Goal: Navigation & Orientation: Understand site structure

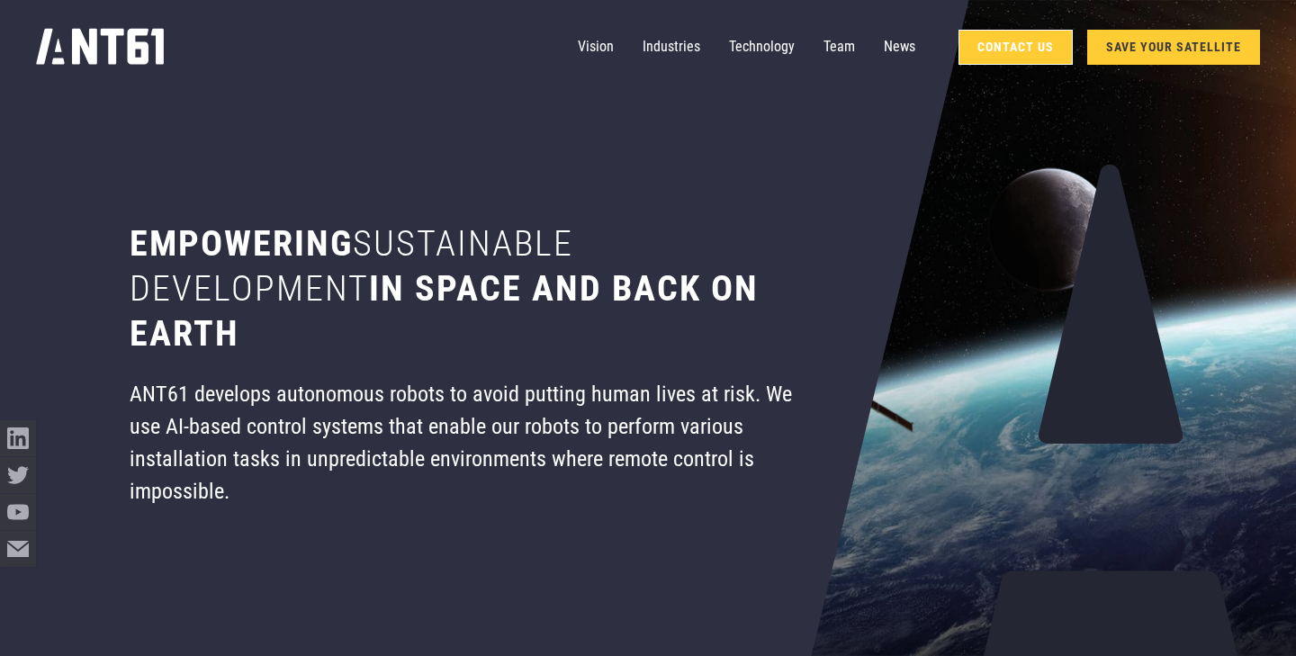
click at [1015, 54] on link "Contact Us" at bounding box center [1016, 47] width 114 height 35
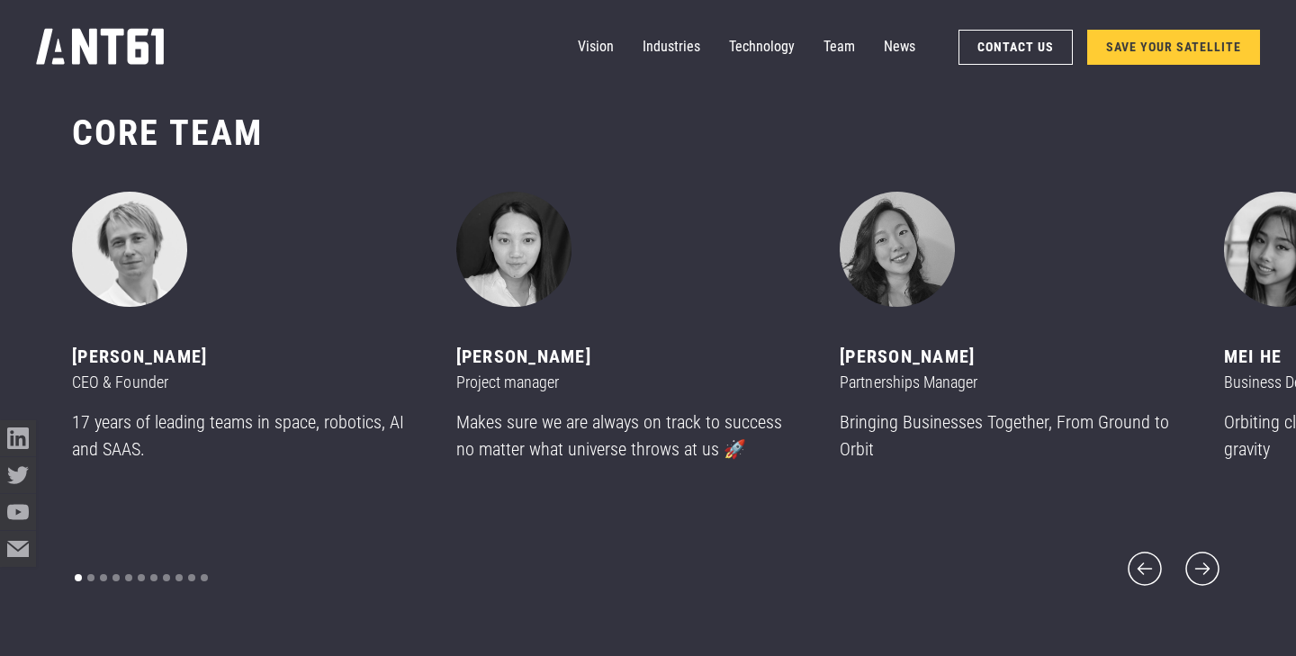
scroll to position [7853, 0]
click at [517, 285] on img "2 of 11" at bounding box center [513, 250] width 115 height 115
click at [498, 248] on img "2 of 11" at bounding box center [513, 250] width 115 height 115
click at [520, 385] on div "Project manager" at bounding box center [626, 383] width 341 height 24
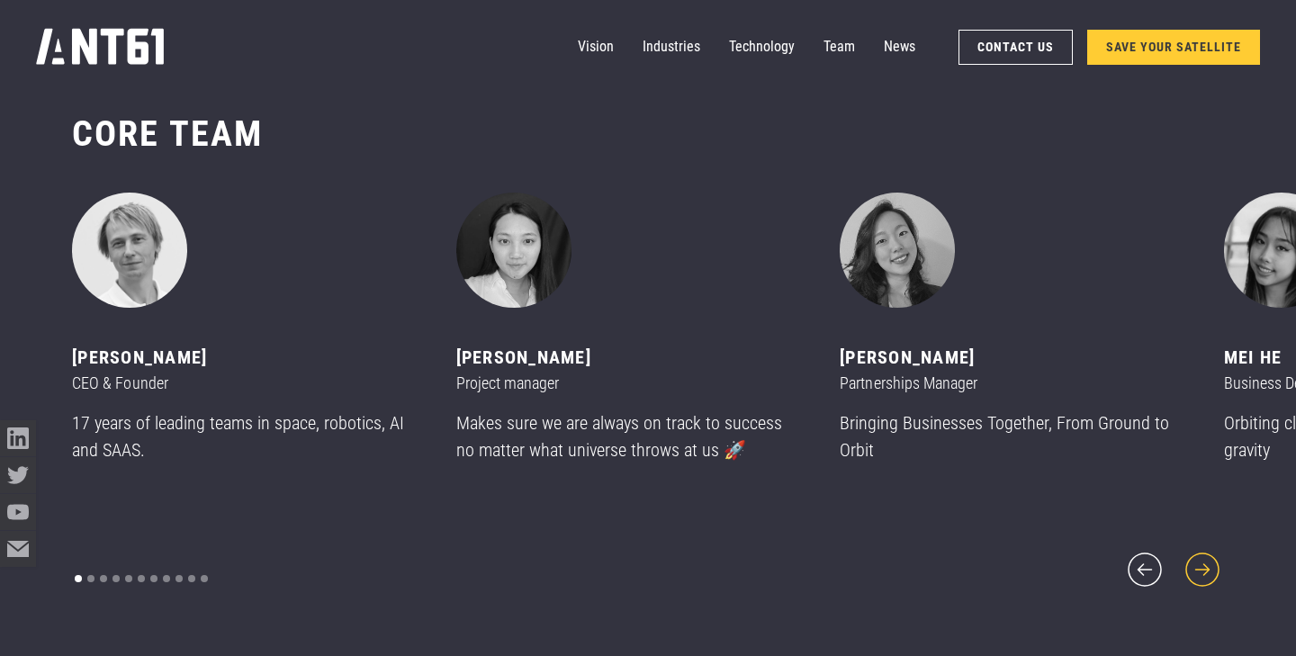
click at [1200, 550] on icon "next slide" at bounding box center [1202, 569] width 43 height 43
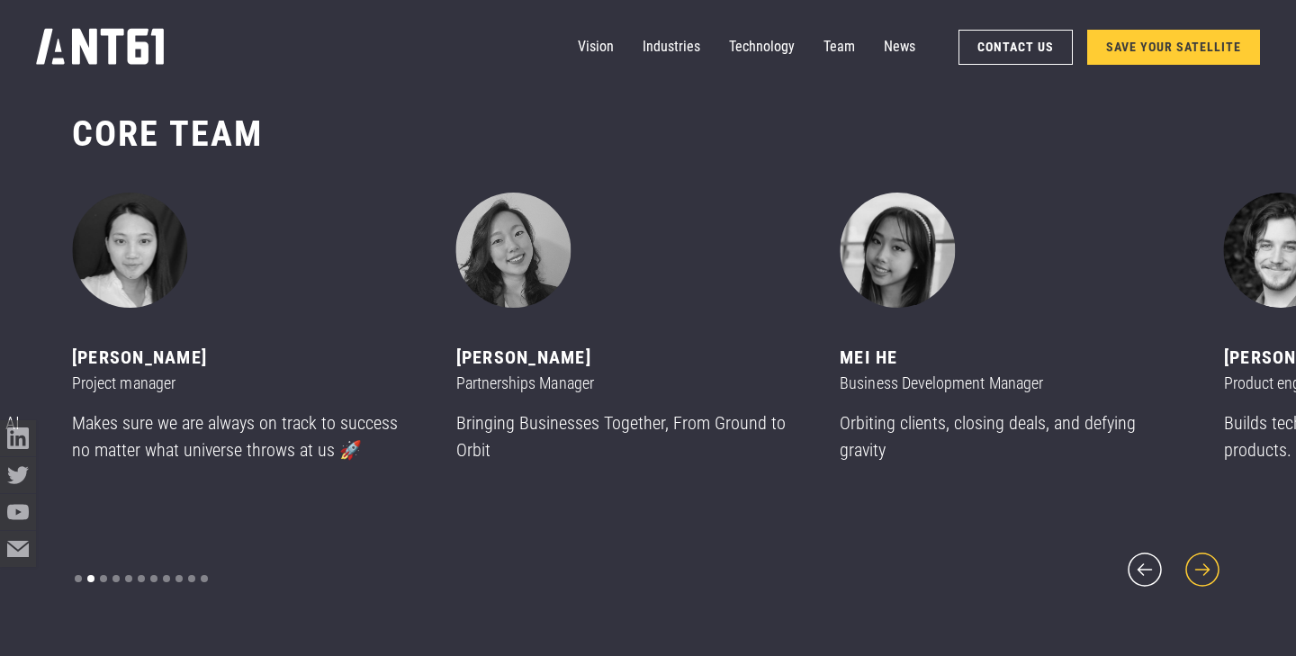
click at [1200, 550] on icon "next slide" at bounding box center [1202, 569] width 43 height 43
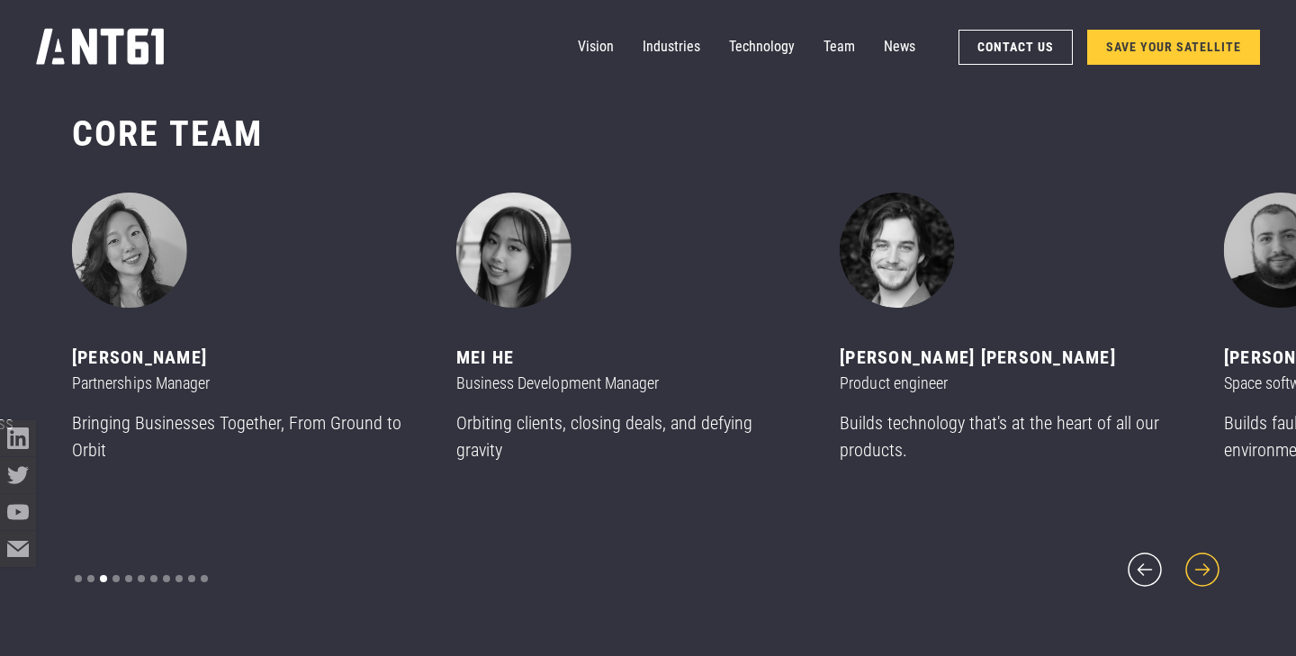
click at [1200, 551] on icon "next slide" at bounding box center [1202, 569] width 43 height 43
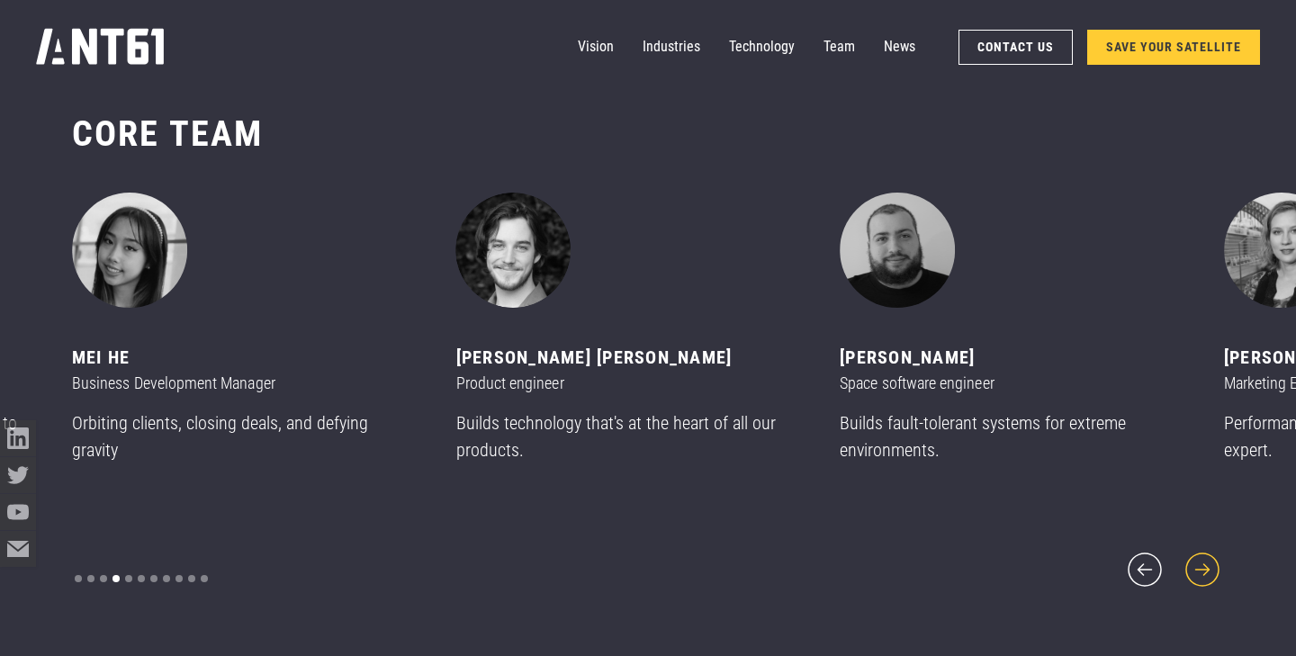
click at [1200, 551] on icon "next slide" at bounding box center [1202, 569] width 43 height 43
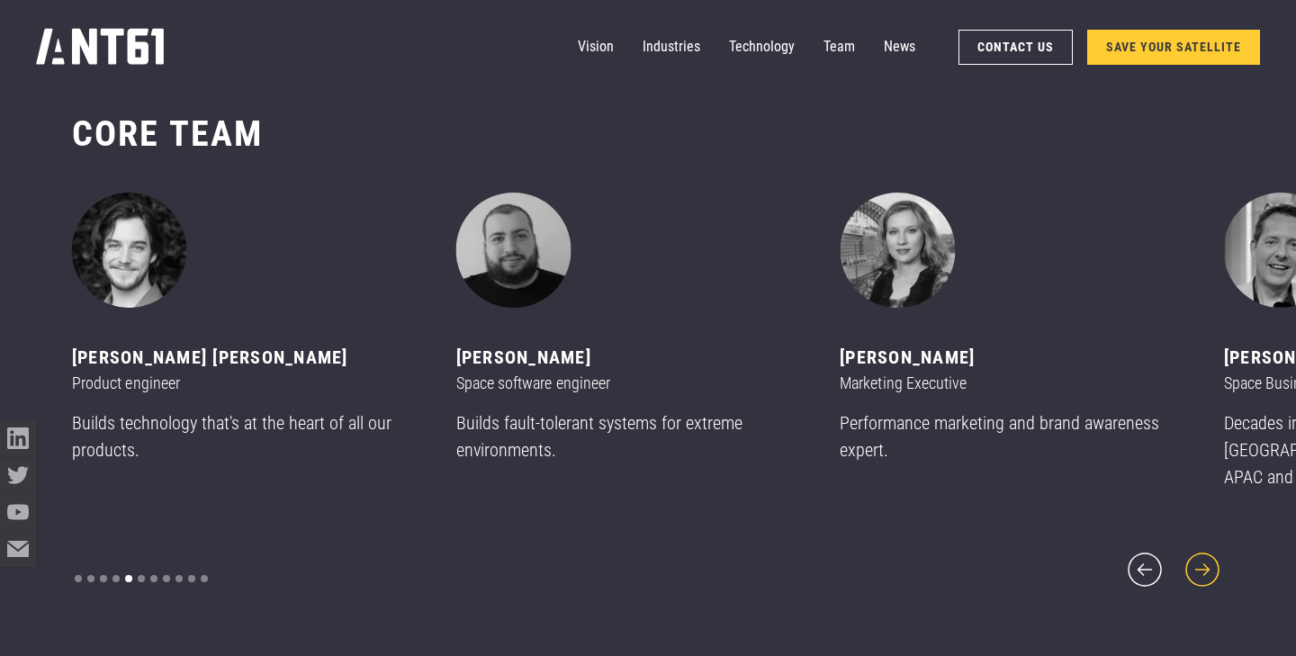
click at [1200, 551] on icon "next slide" at bounding box center [1202, 569] width 43 height 43
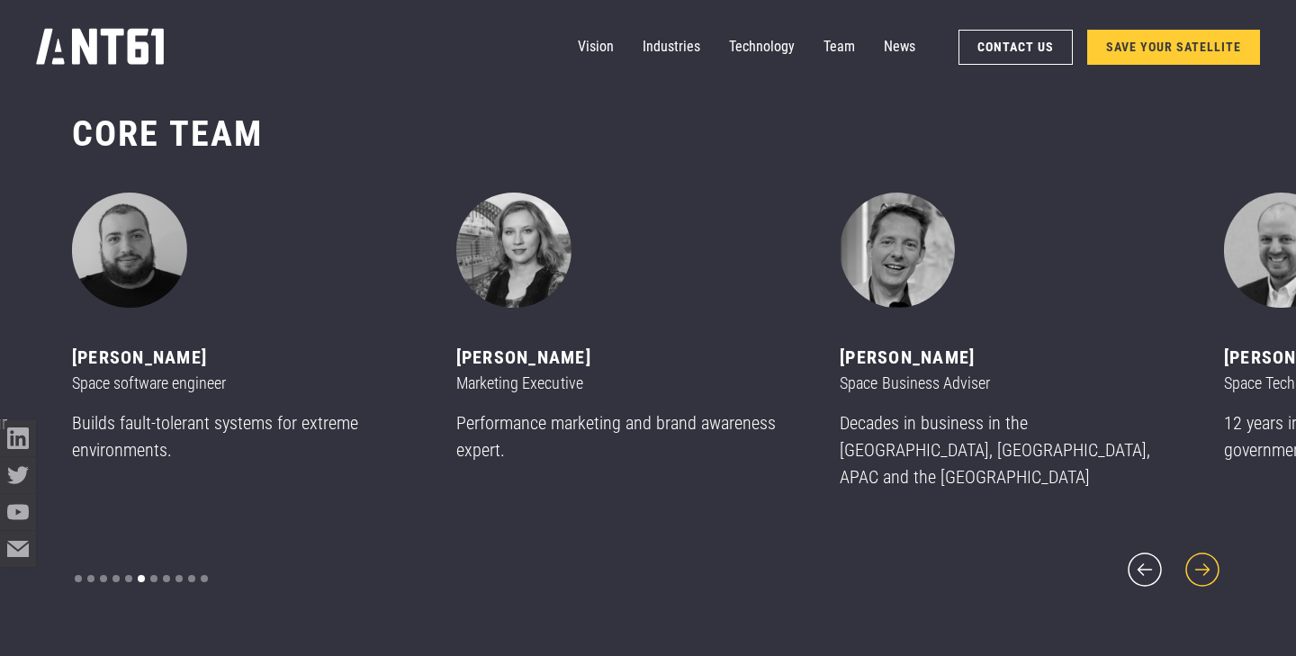
click at [1200, 551] on icon "next slide" at bounding box center [1202, 569] width 43 height 43
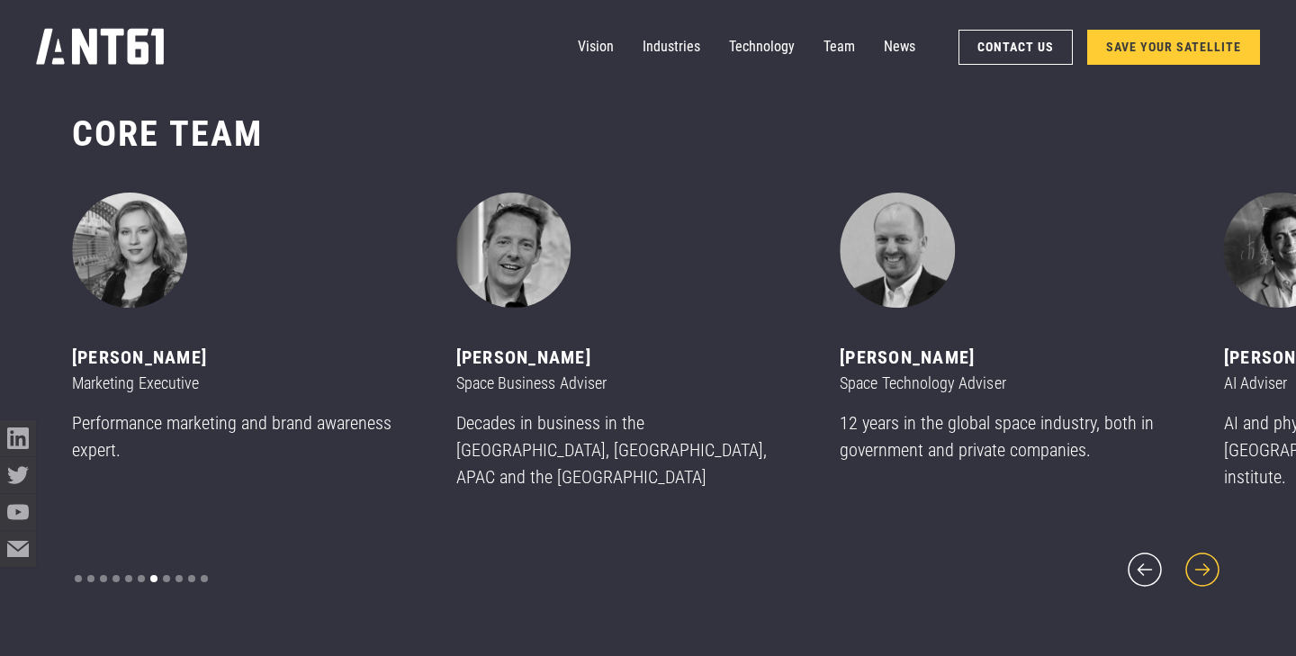
click at [1200, 551] on icon "next slide" at bounding box center [1202, 569] width 43 height 43
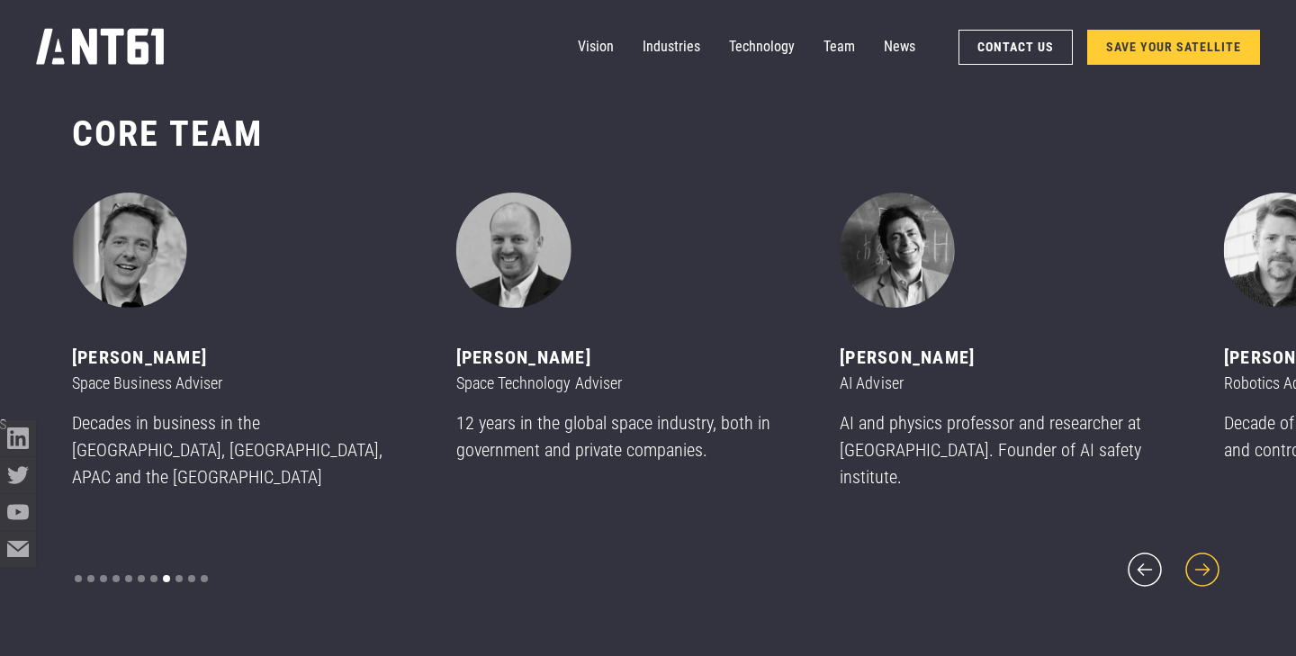
click at [1200, 551] on icon "next slide" at bounding box center [1202, 569] width 43 height 43
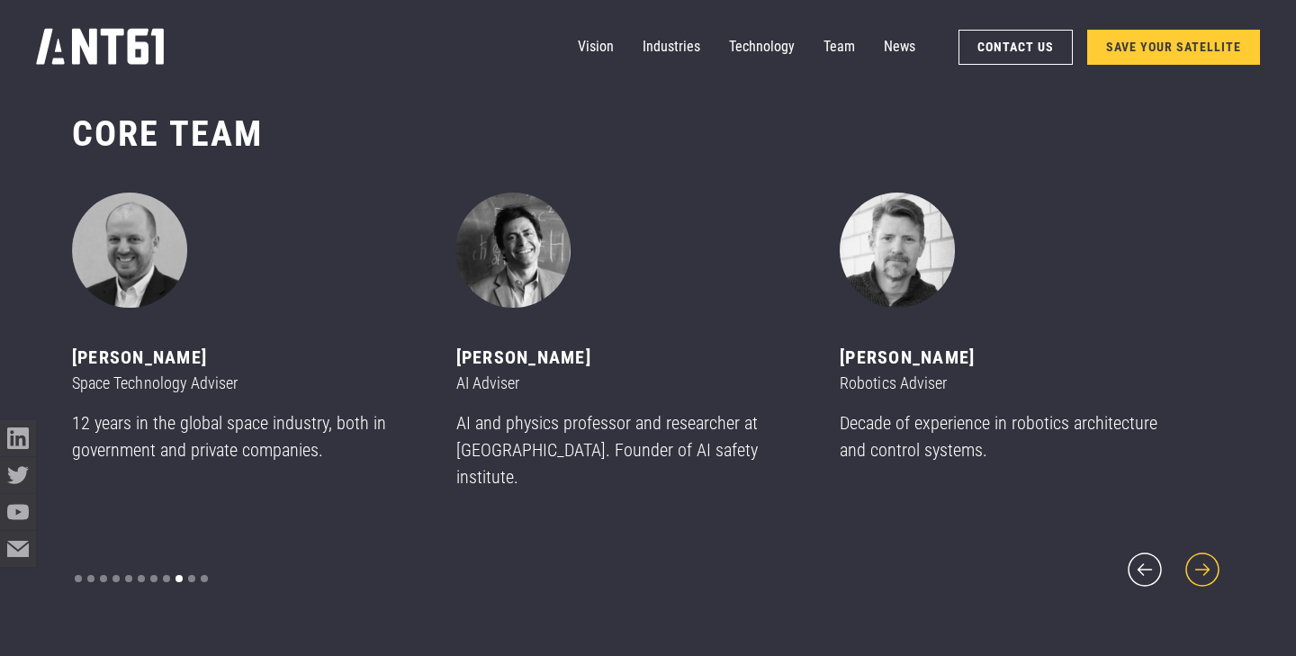
click at [1200, 551] on icon "next slide" at bounding box center [1202, 569] width 43 height 43
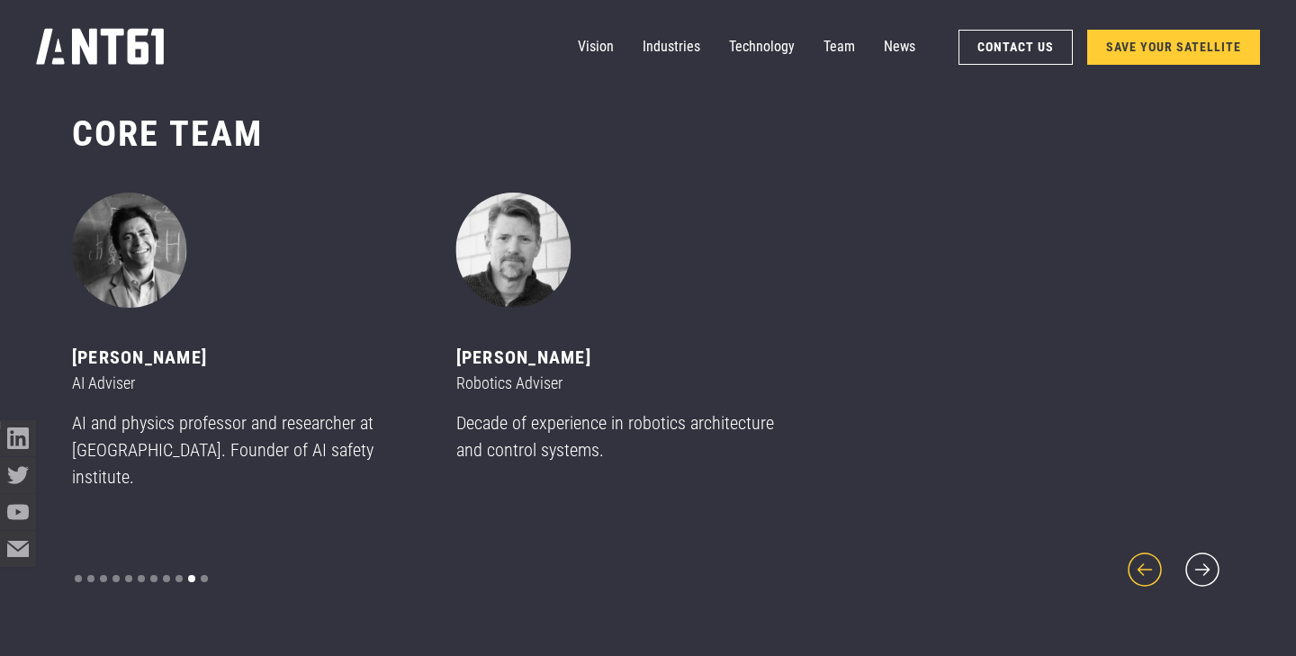
click at [1160, 556] on icon "previous slide" at bounding box center [1145, 569] width 43 height 43
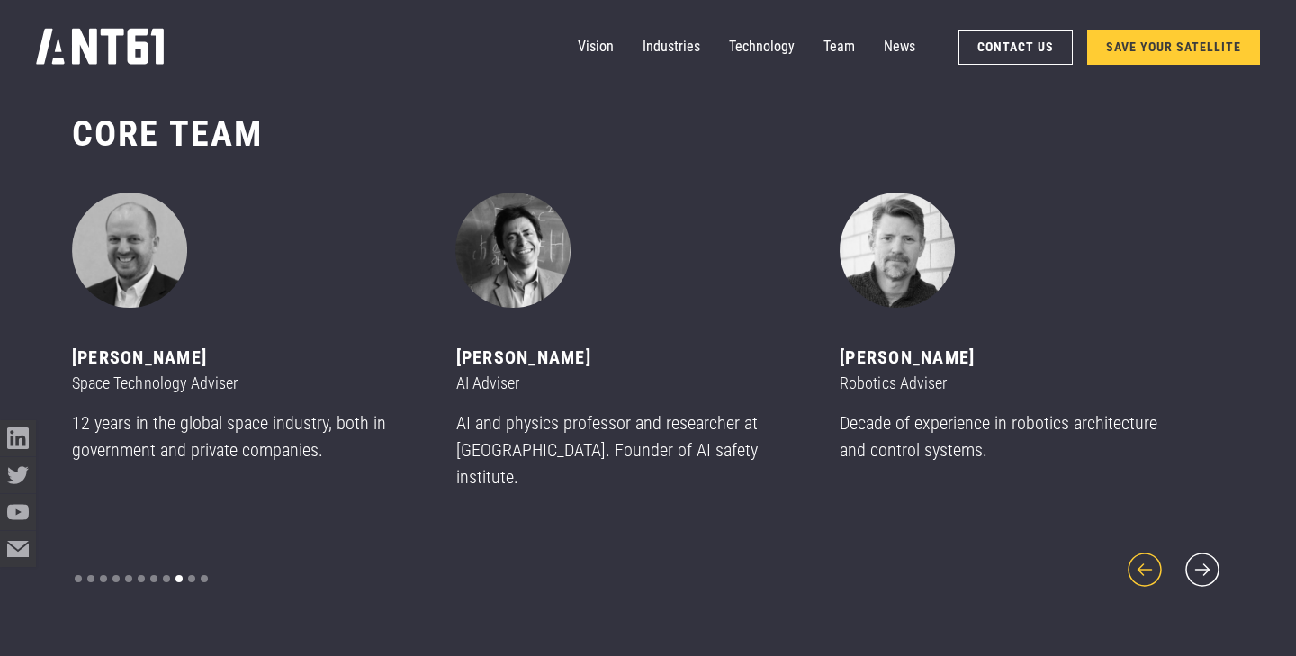
click at [1160, 556] on icon "previous slide" at bounding box center [1145, 569] width 43 height 43
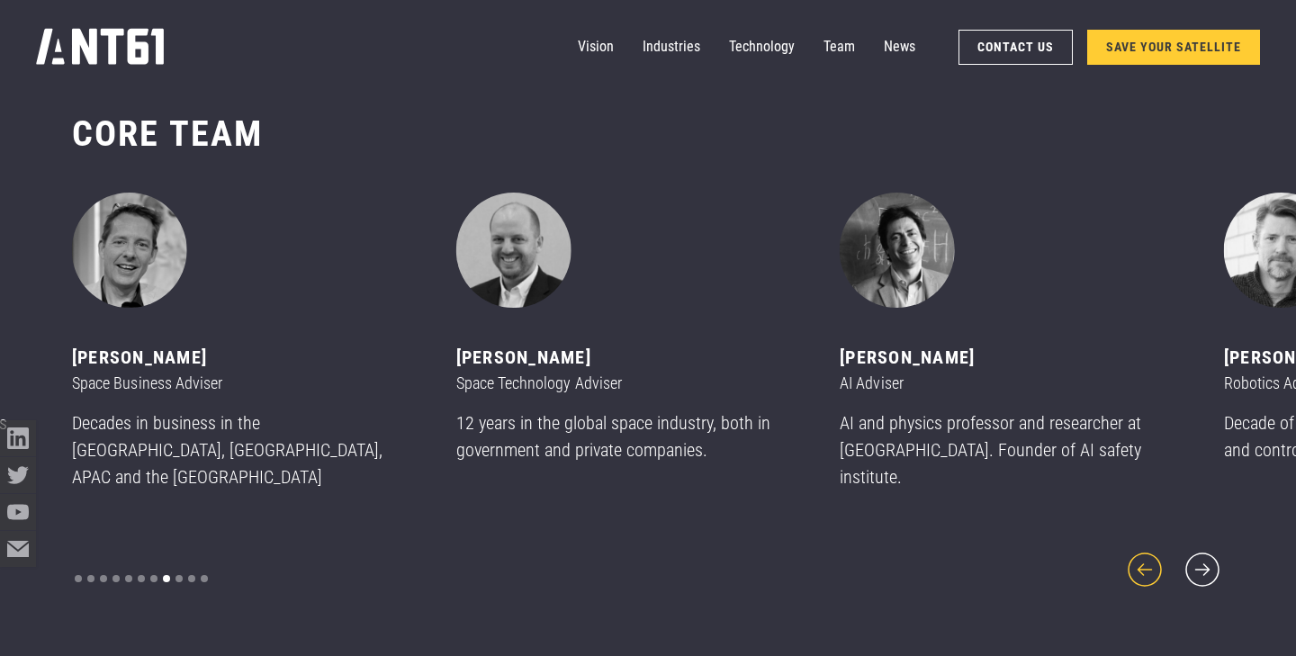
click at [1160, 556] on icon "previous slide" at bounding box center [1145, 569] width 43 height 43
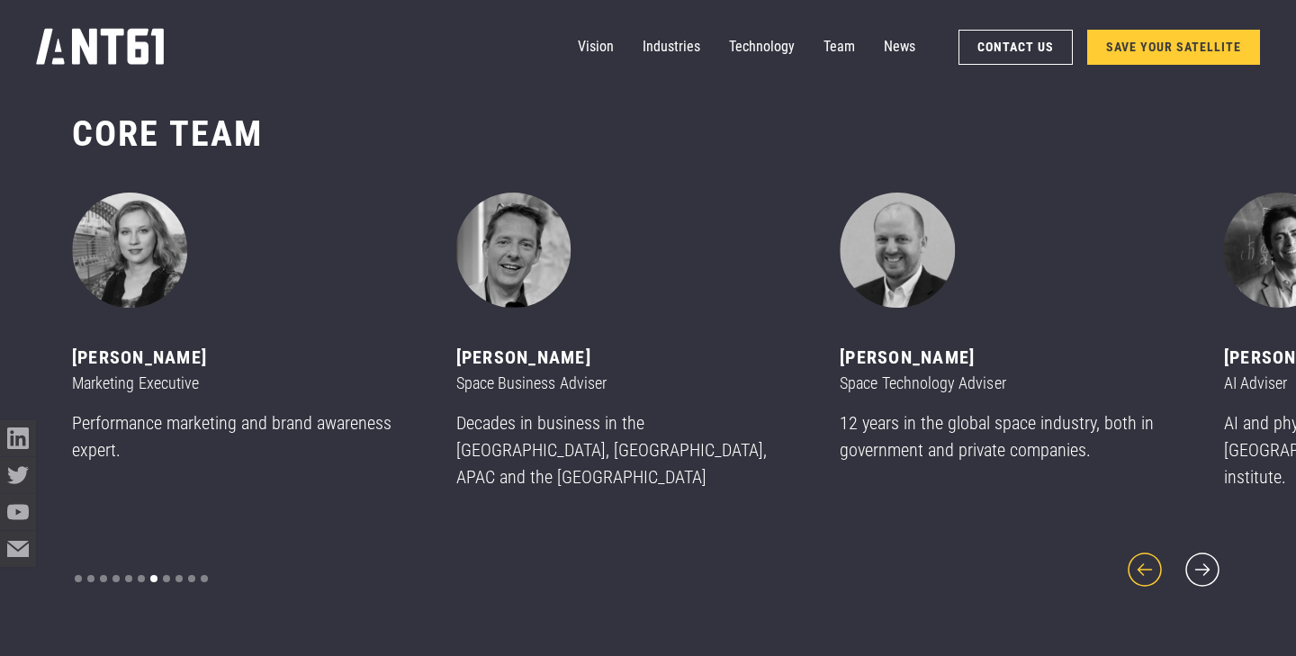
click at [1160, 556] on icon "previous slide" at bounding box center [1145, 569] width 43 height 43
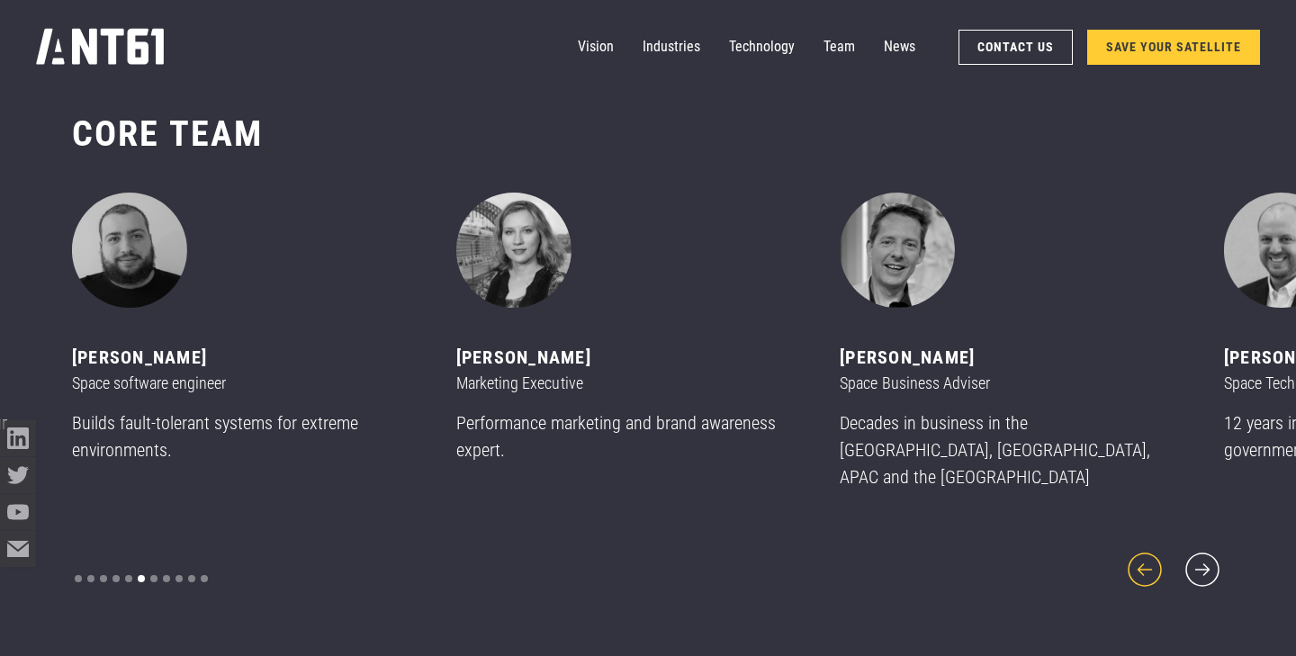
click at [1160, 556] on icon "previous slide" at bounding box center [1145, 569] width 43 height 43
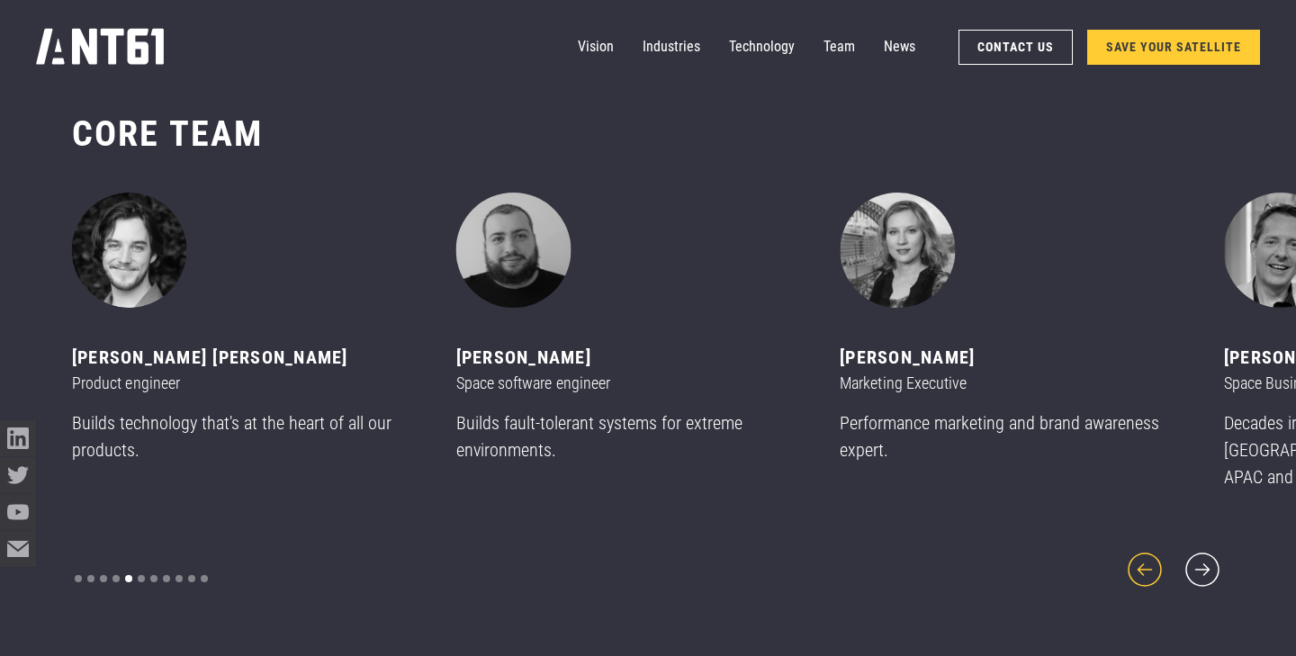
click at [1160, 556] on icon "previous slide" at bounding box center [1145, 569] width 43 height 43
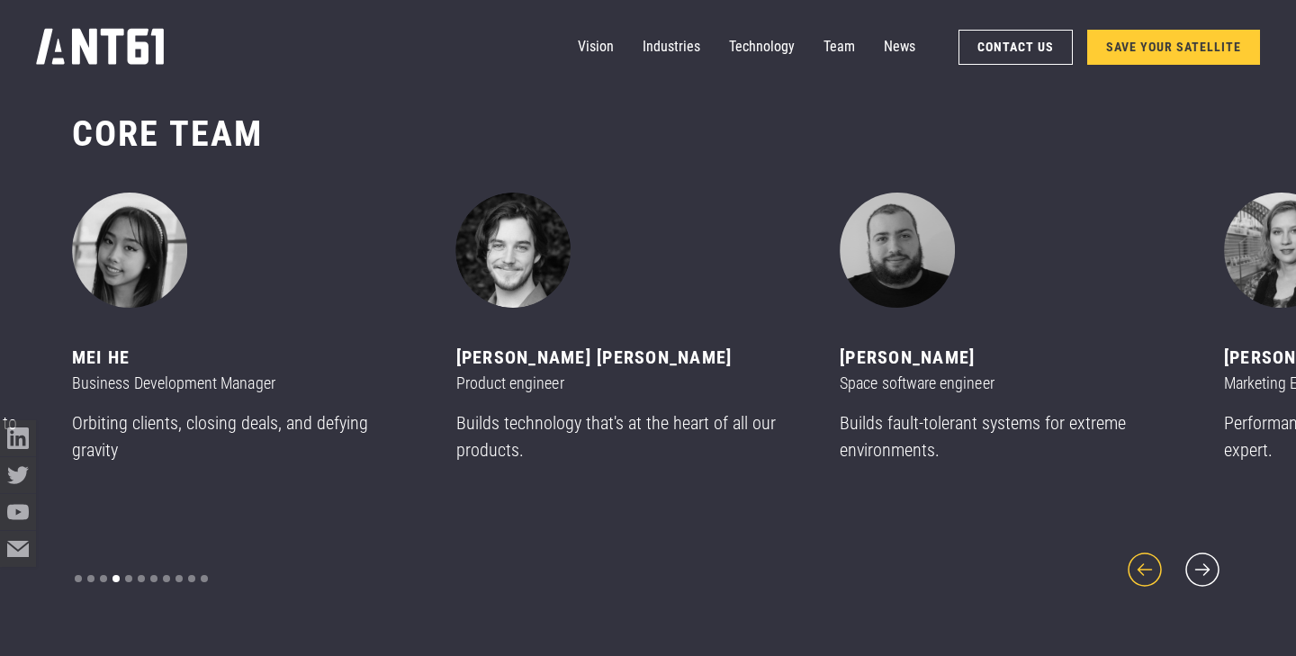
click at [1160, 556] on icon "previous slide" at bounding box center [1145, 569] width 43 height 43
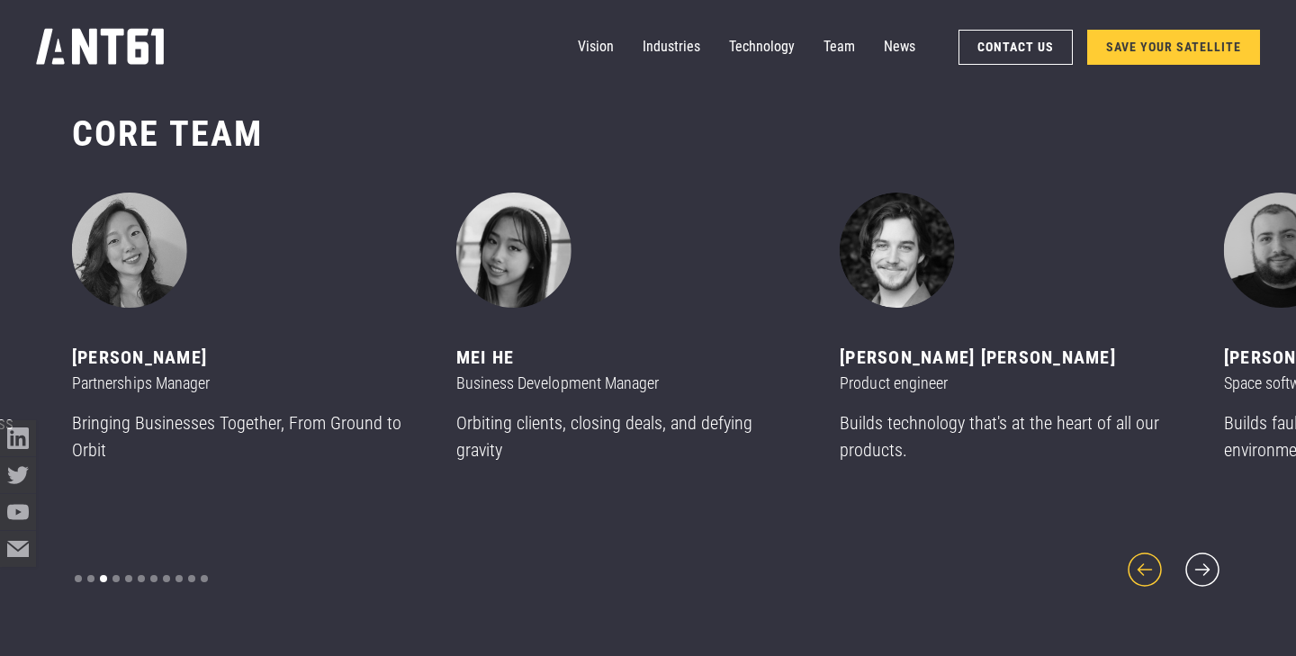
click at [1160, 556] on icon "previous slide" at bounding box center [1145, 569] width 43 height 43
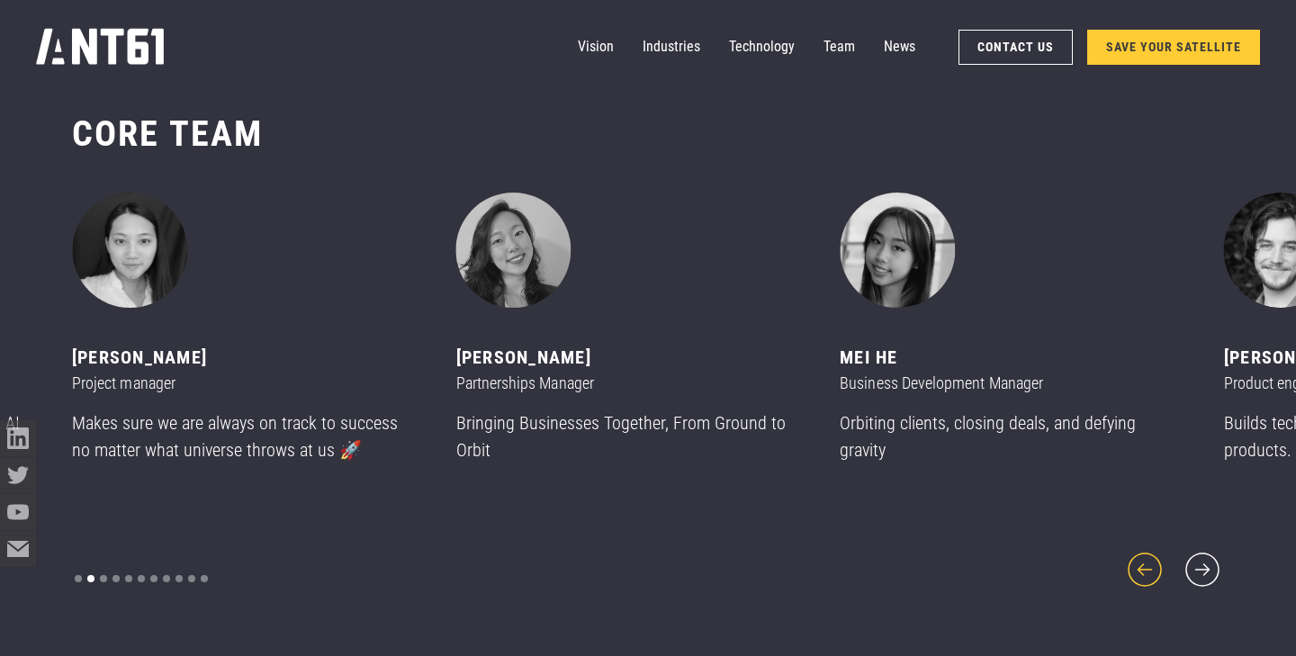
click at [1160, 556] on icon "previous slide" at bounding box center [1145, 569] width 43 height 43
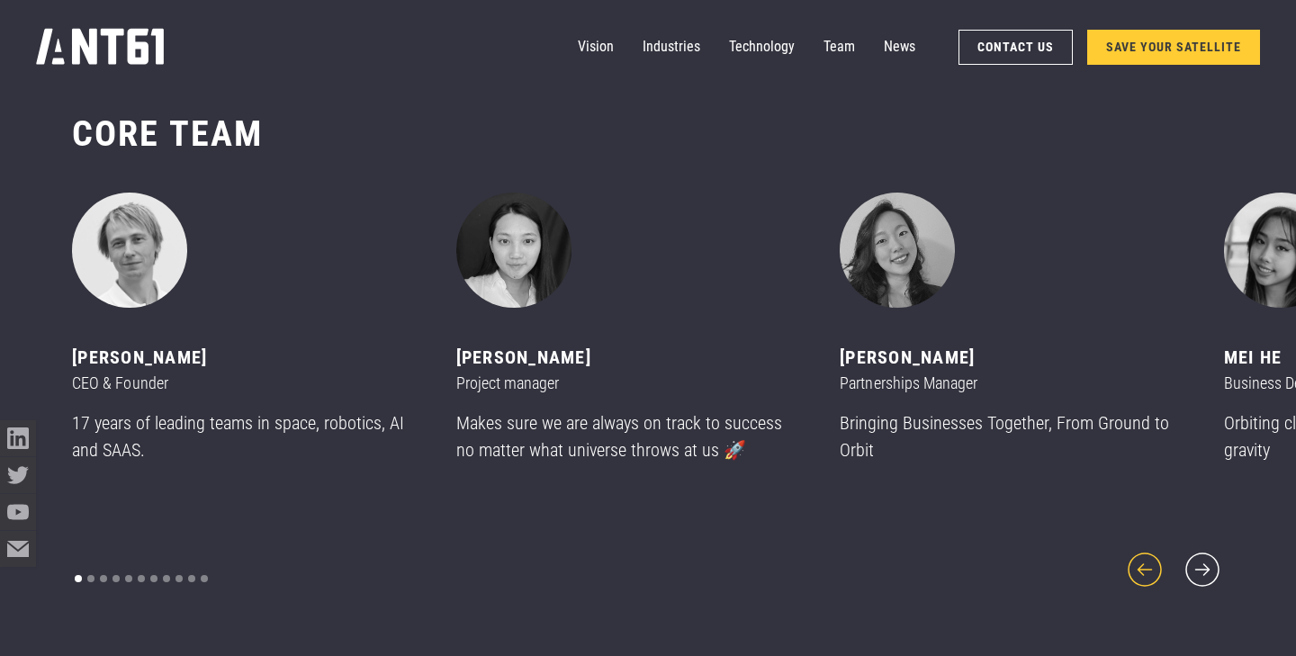
click at [1160, 556] on icon "previous slide" at bounding box center [1145, 569] width 43 height 43
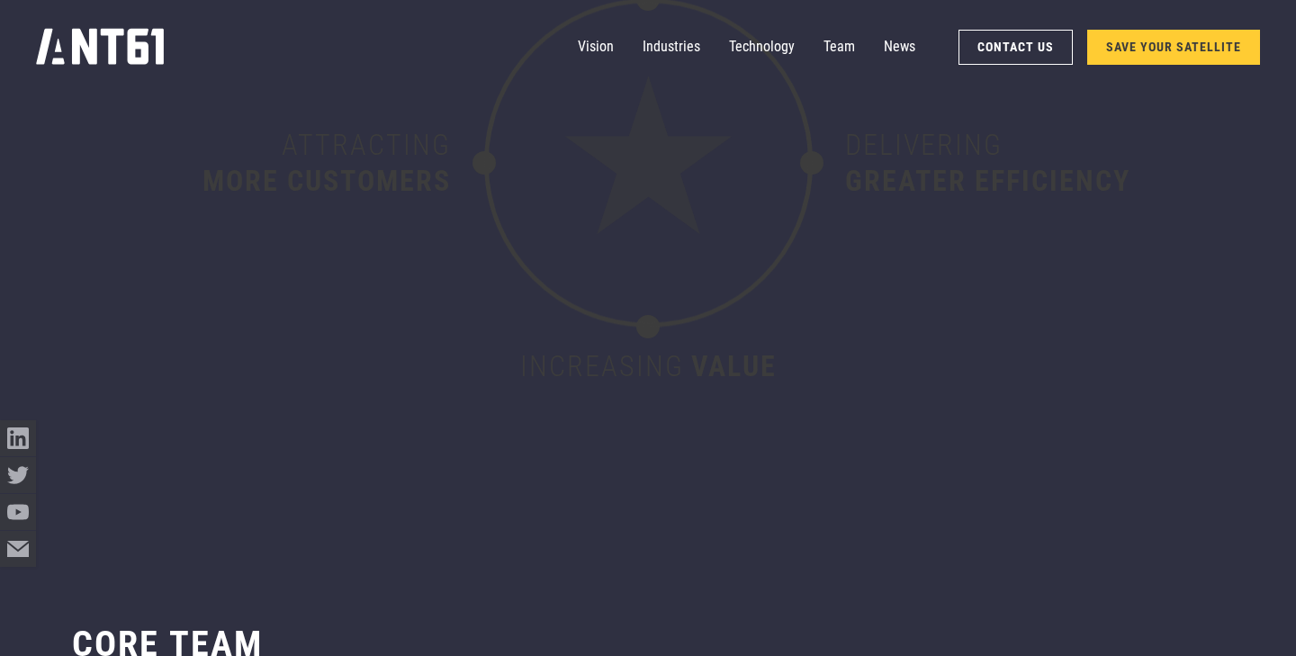
scroll to position [7299, 0]
click at [602, 47] on link "Vision" at bounding box center [596, 47] width 36 height 36
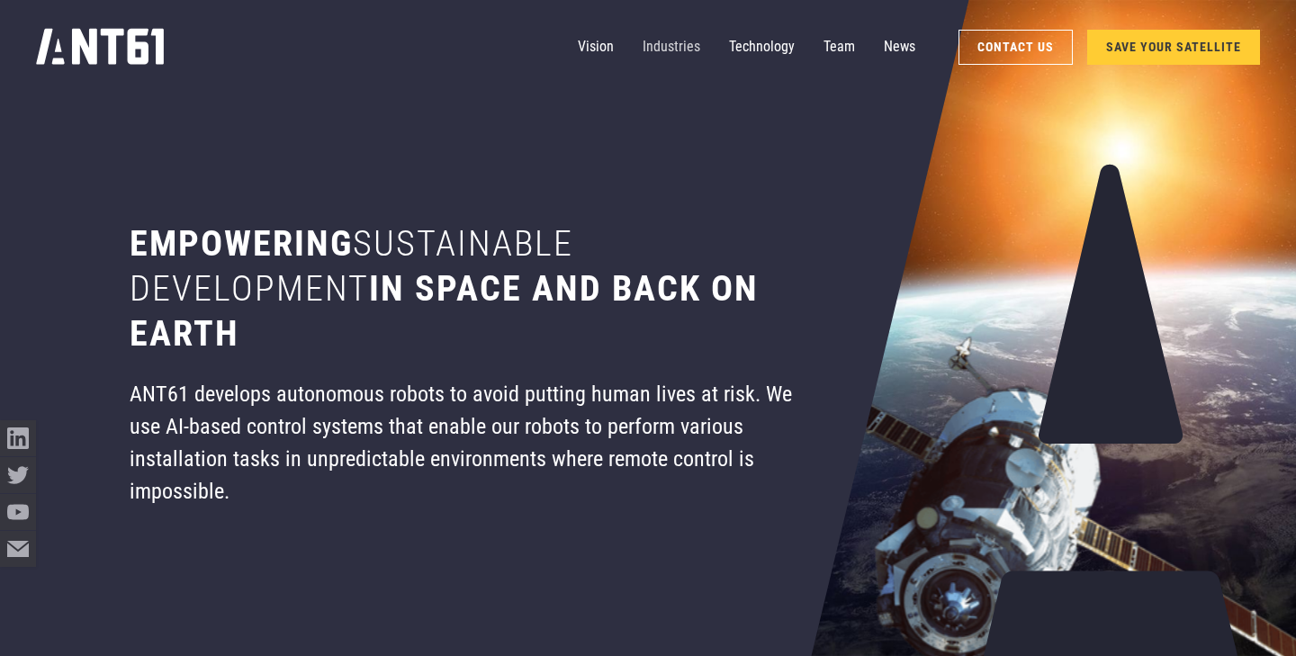
click at [678, 52] on link "Industries" at bounding box center [672, 47] width 58 height 36
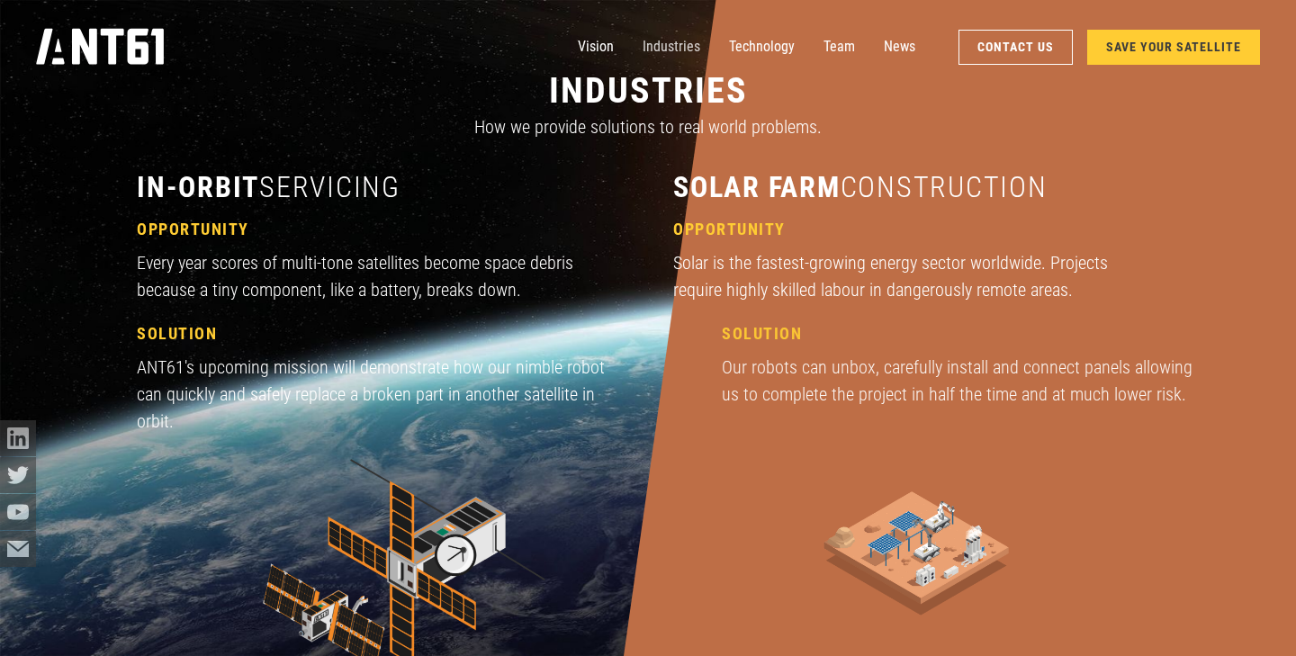
scroll to position [1954, 0]
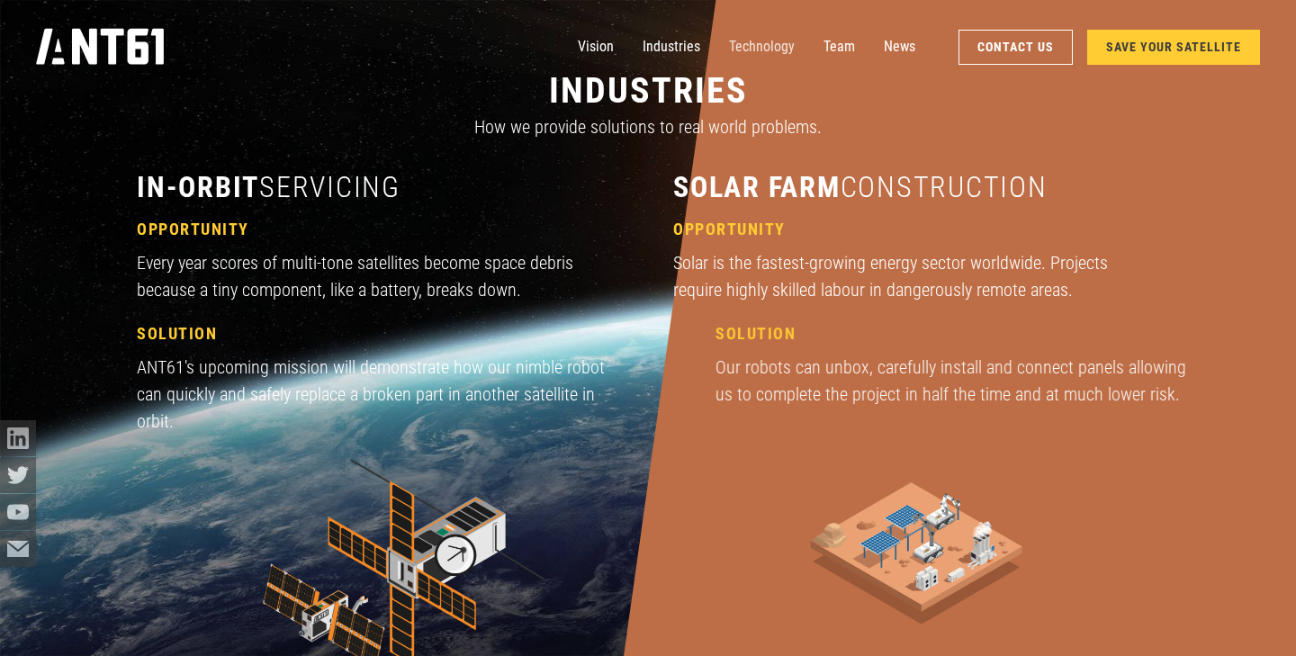
click at [756, 46] on link "Technology" at bounding box center [762, 47] width 66 height 36
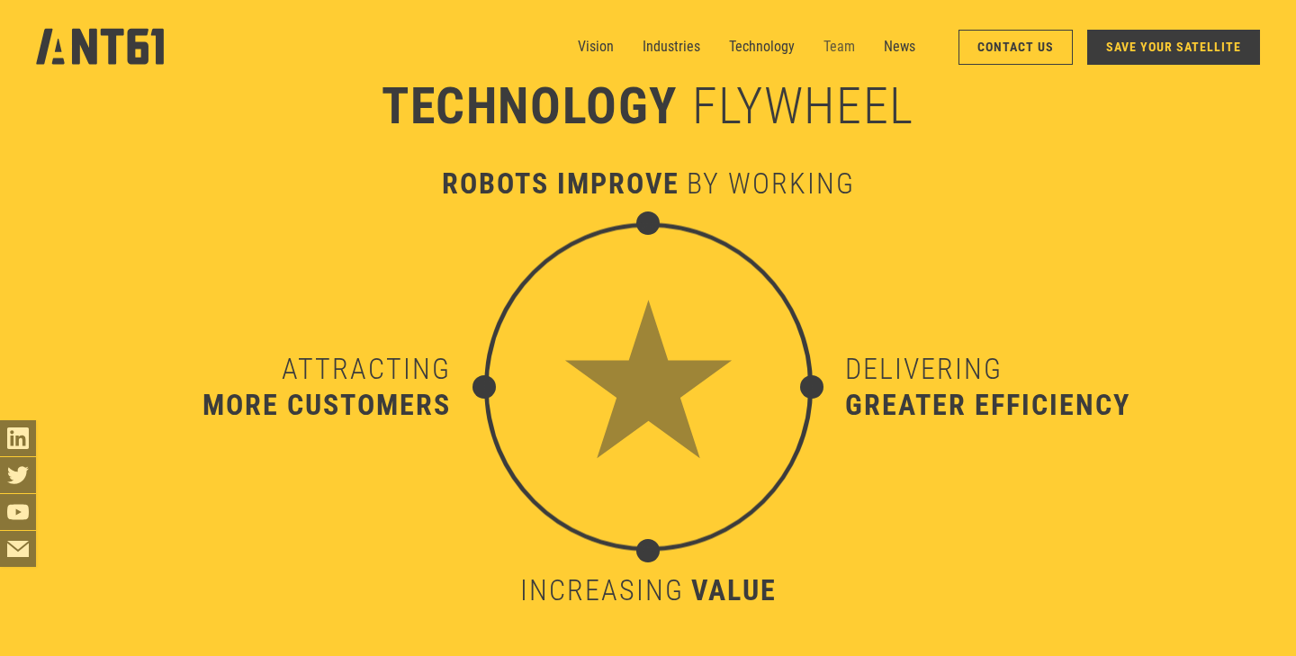
scroll to position [6470, 0]
click at [890, 45] on link "News" at bounding box center [900, 47] width 32 height 36
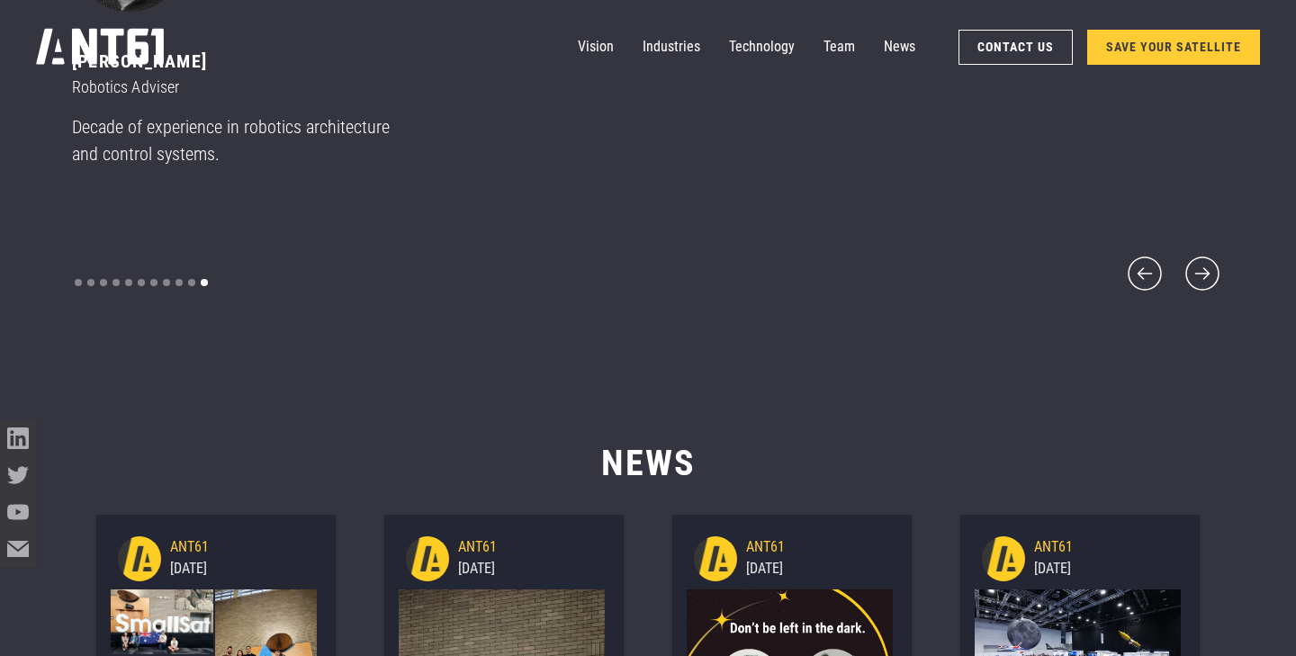
scroll to position [8147, 0]
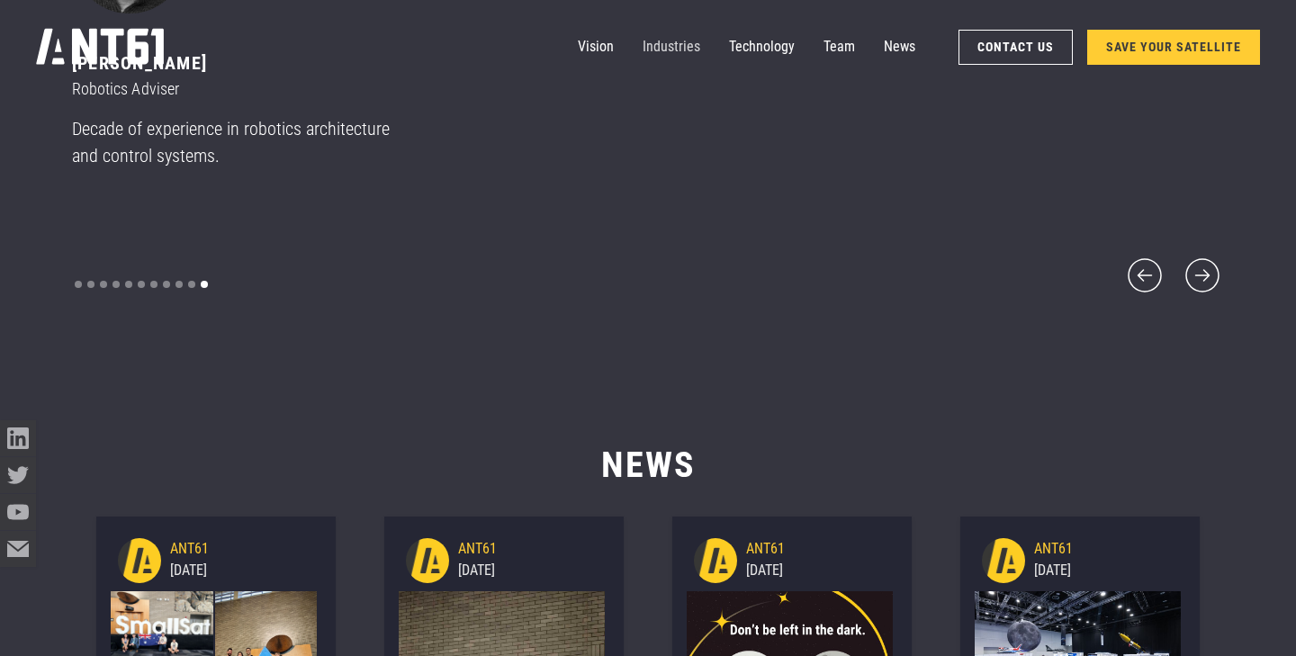
click at [654, 54] on link "Industries" at bounding box center [672, 47] width 58 height 36
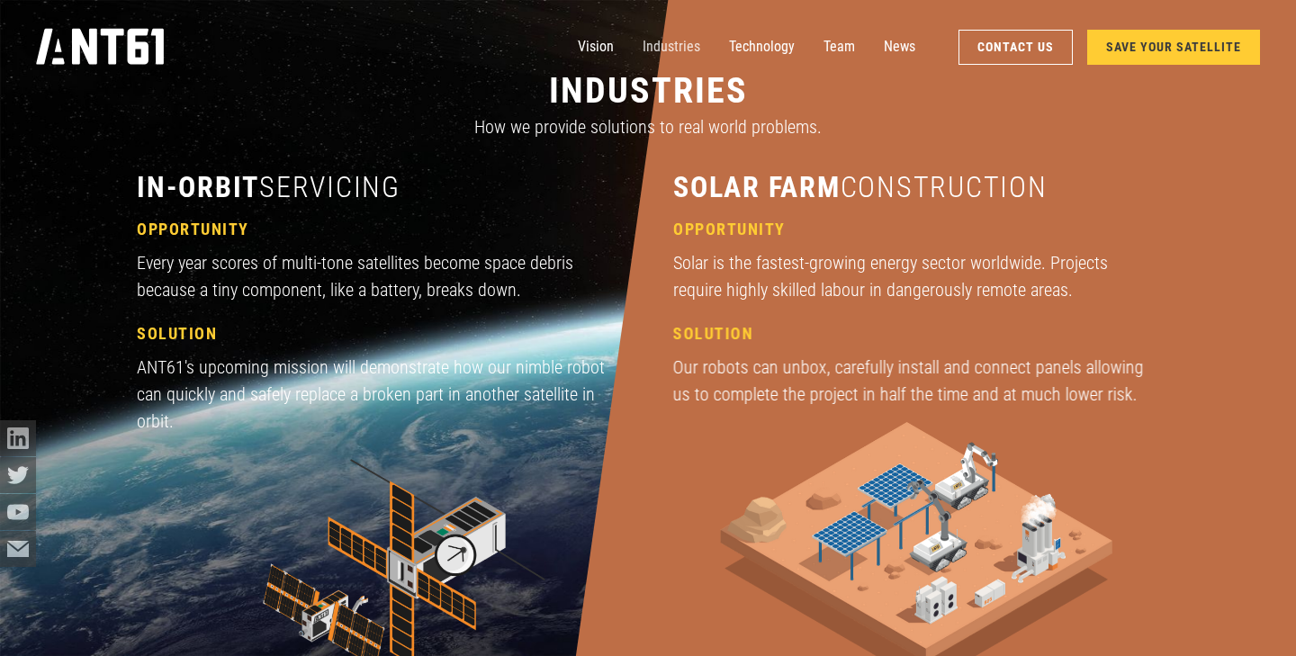
scroll to position [1954, 0]
